Goal: Navigation & Orientation: Find specific page/section

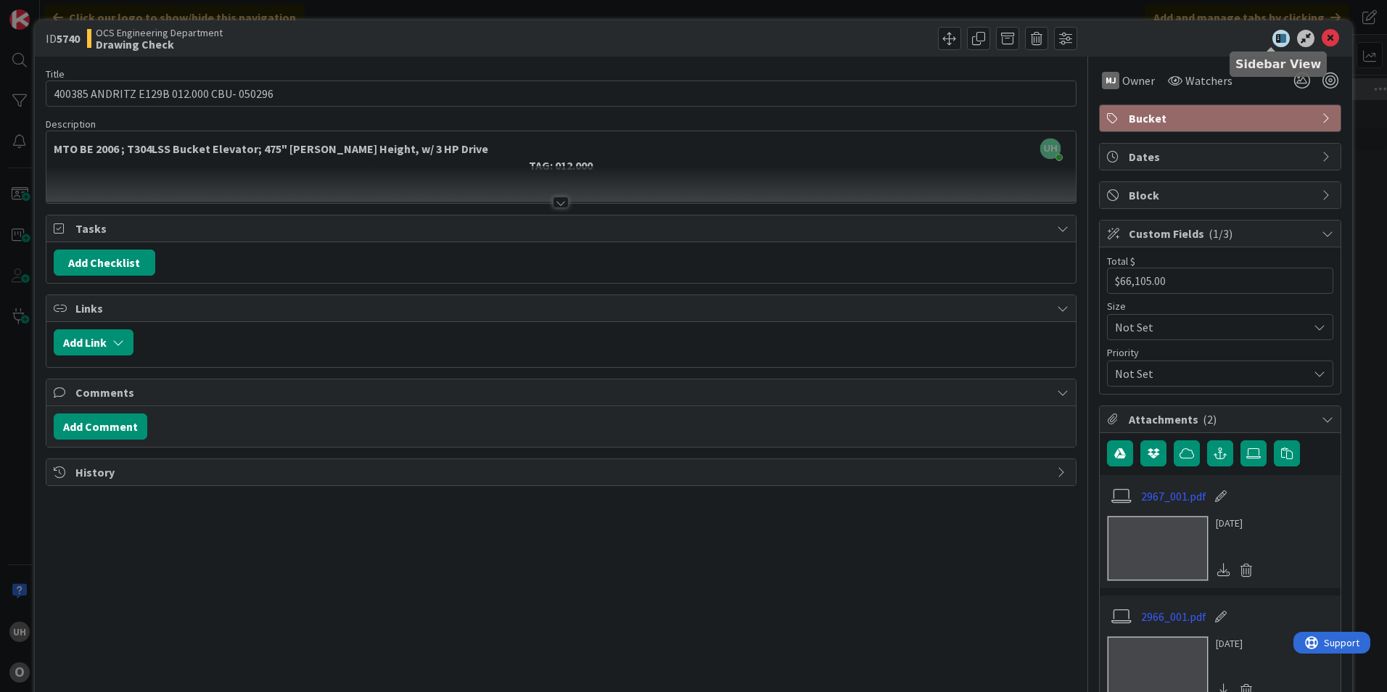
scroll to position [0, 1263]
click at [1321, 36] on icon at bounding box center [1329, 38] width 17 height 17
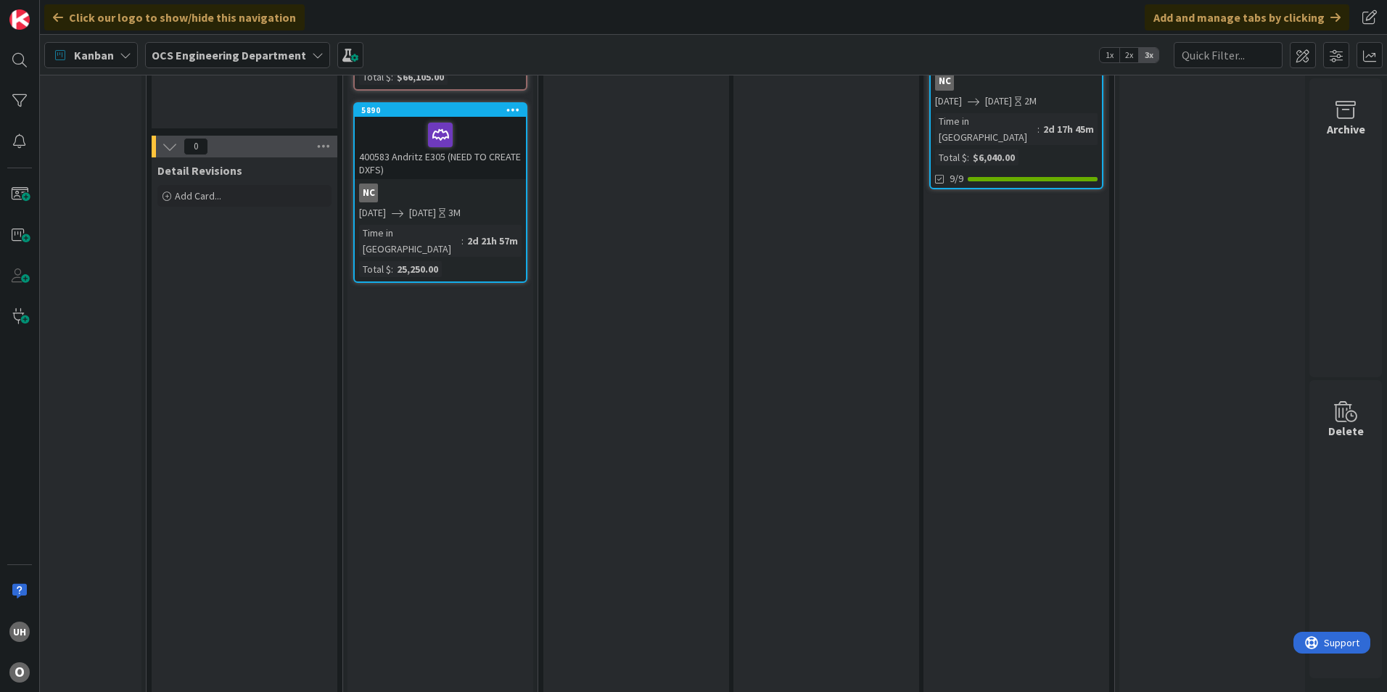
scroll to position [0, 1263]
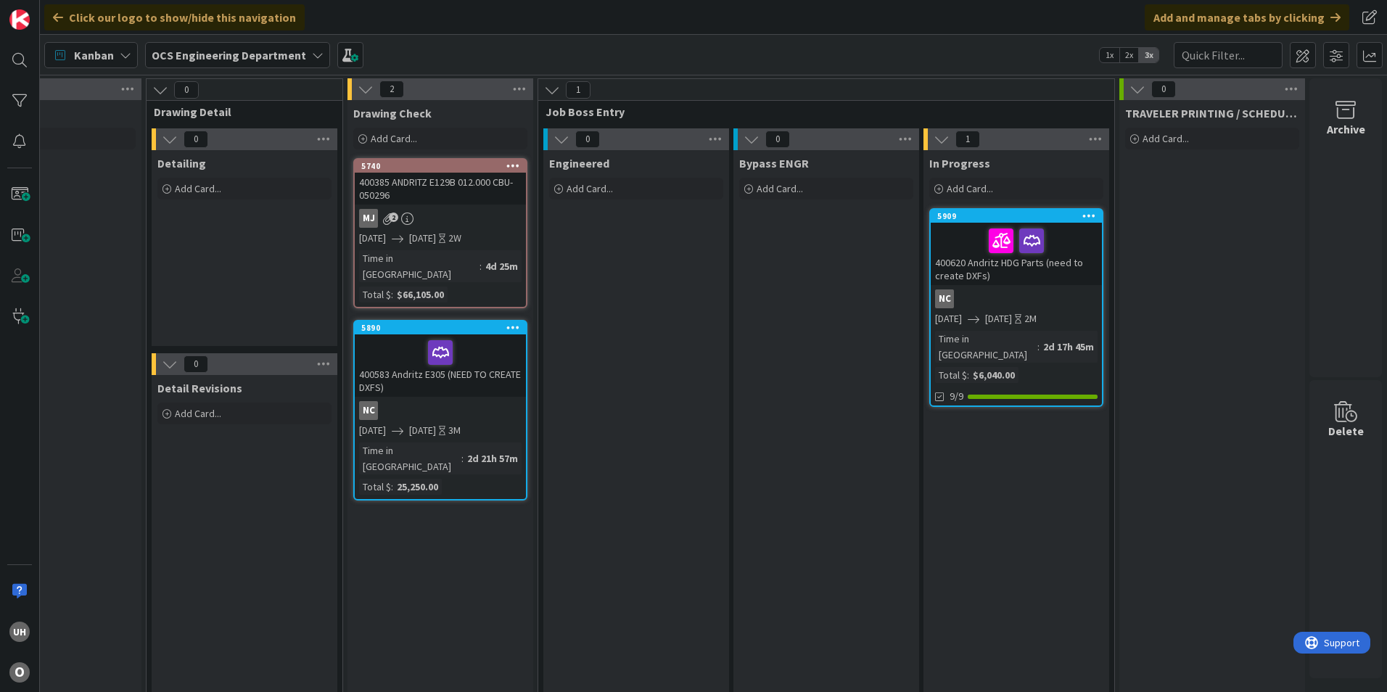
drag, startPoint x: 341, startPoint y: 7, endPoint x: 890, endPoint y: 460, distance: 711.9
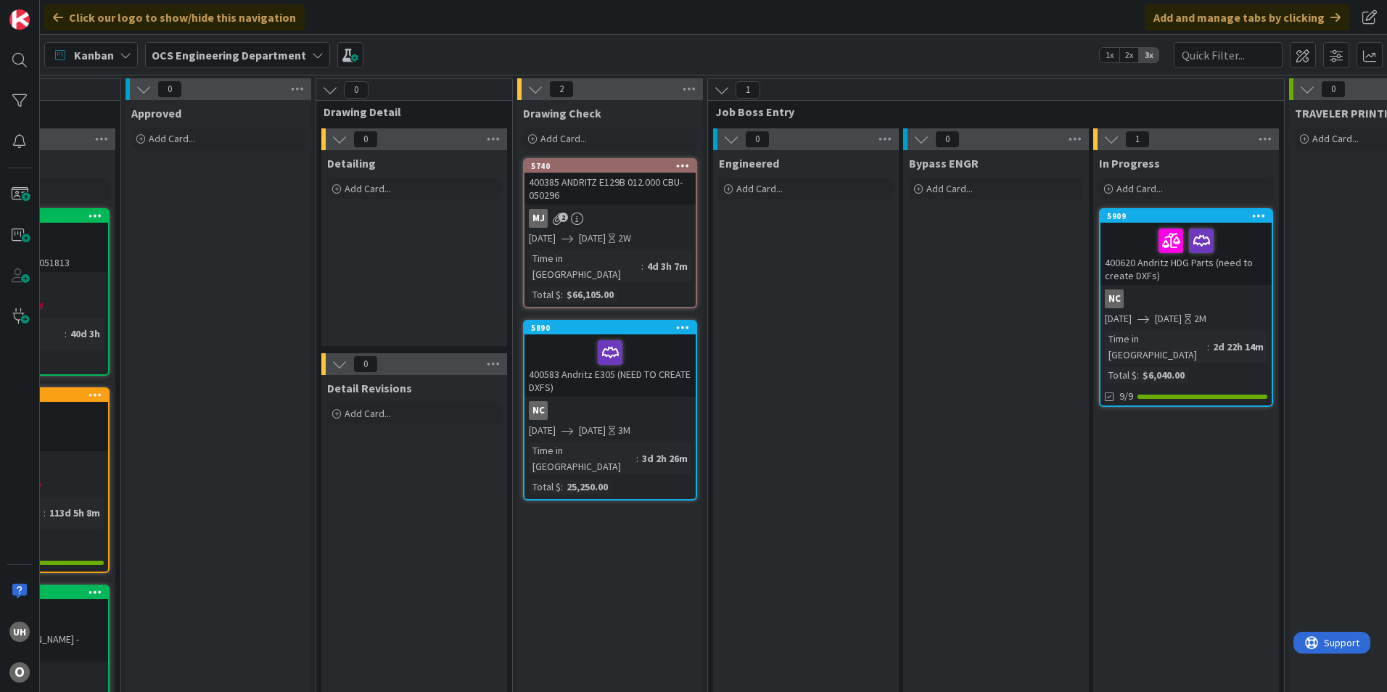
scroll to position [0, 1263]
